Goal: Find specific page/section: Find specific page/section

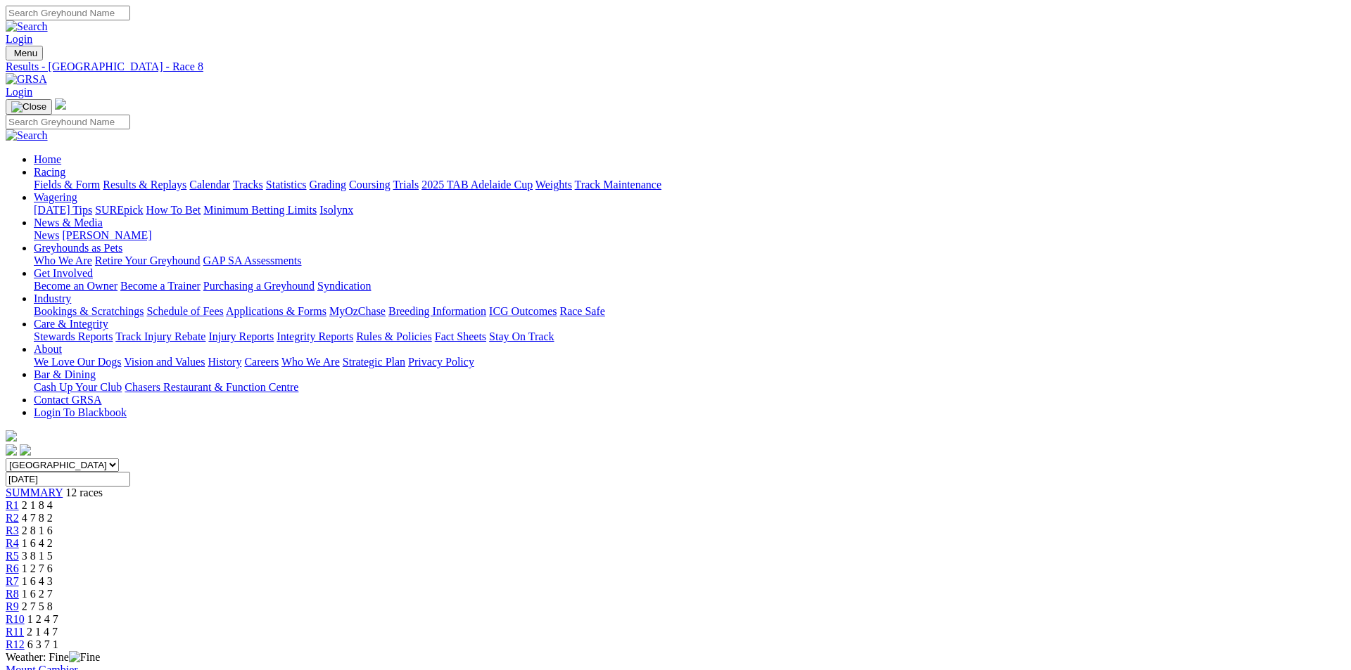
click at [100, 179] on link "Fields & Form" at bounding box center [67, 185] width 66 height 12
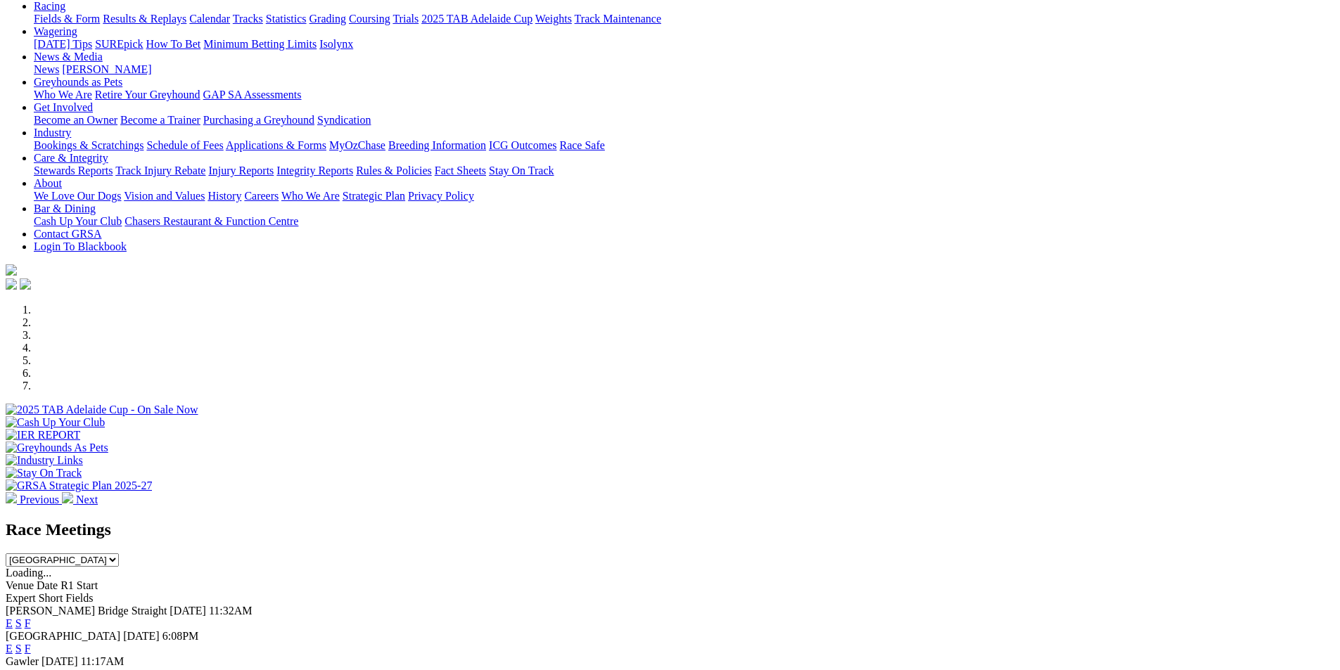
scroll to position [211, 0]
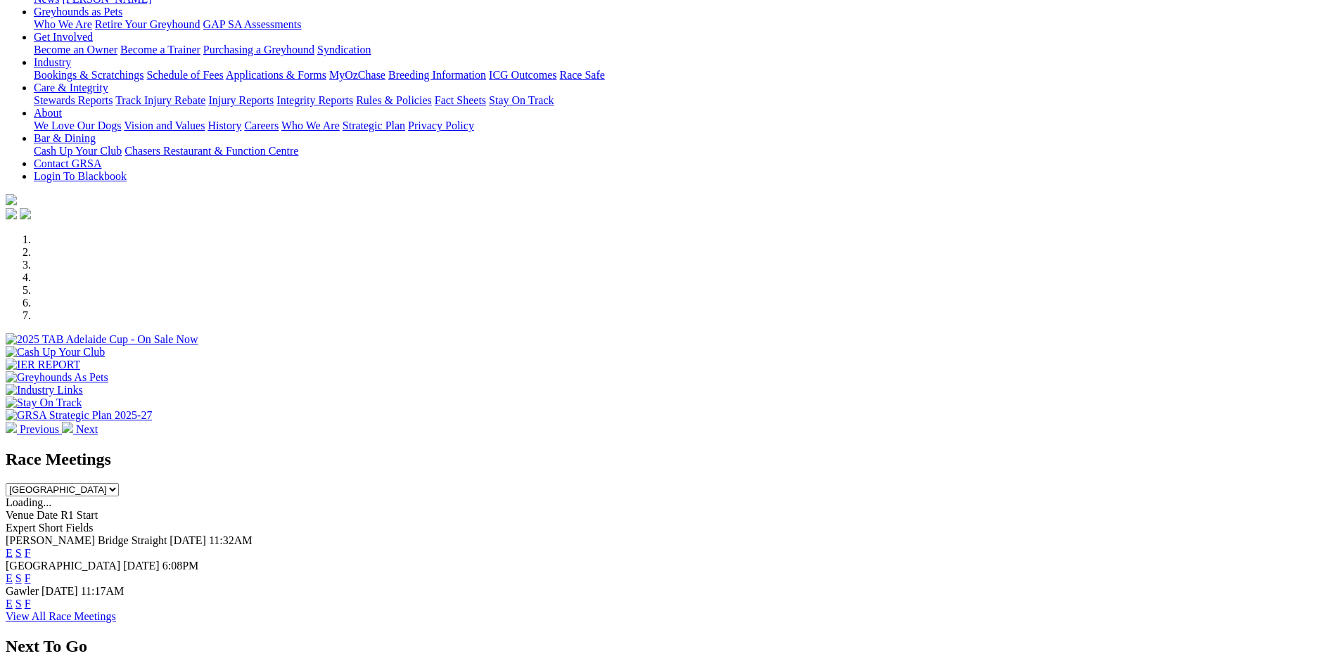
click at [31, 598] on link "F" at bounding box center [28, 604] width 6 height 12
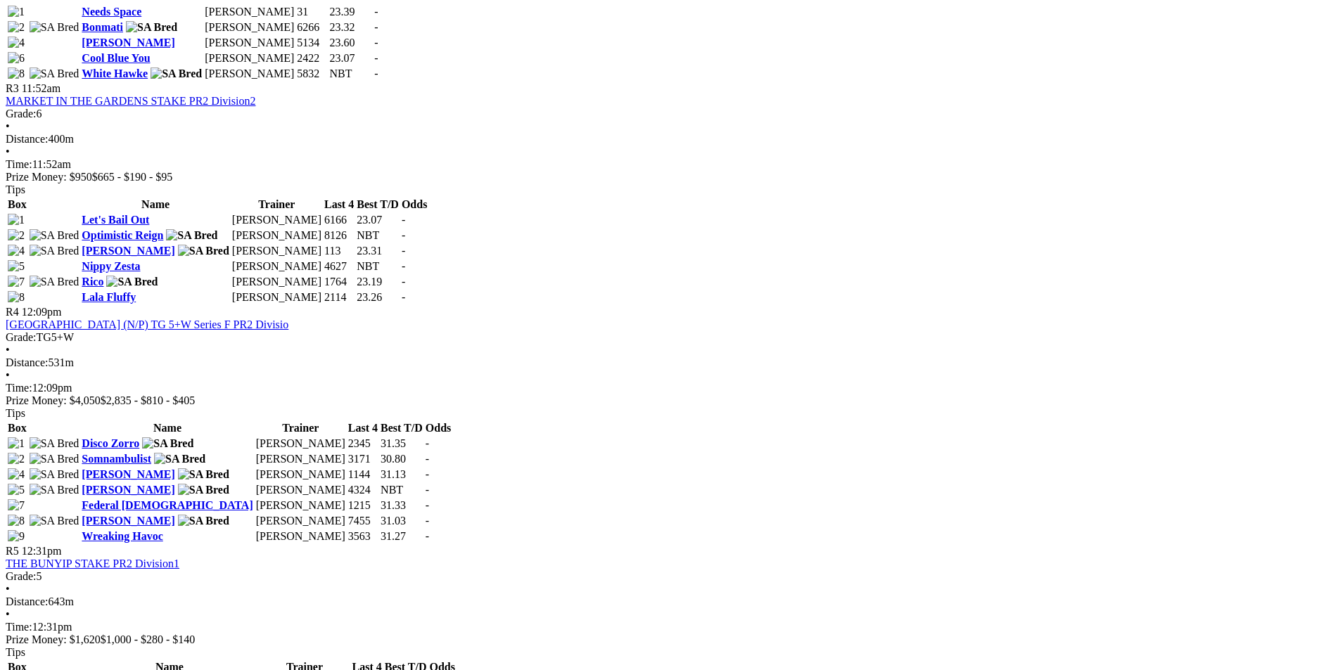
scroll to position [1266, 0]
